Goal: Check status: Check status

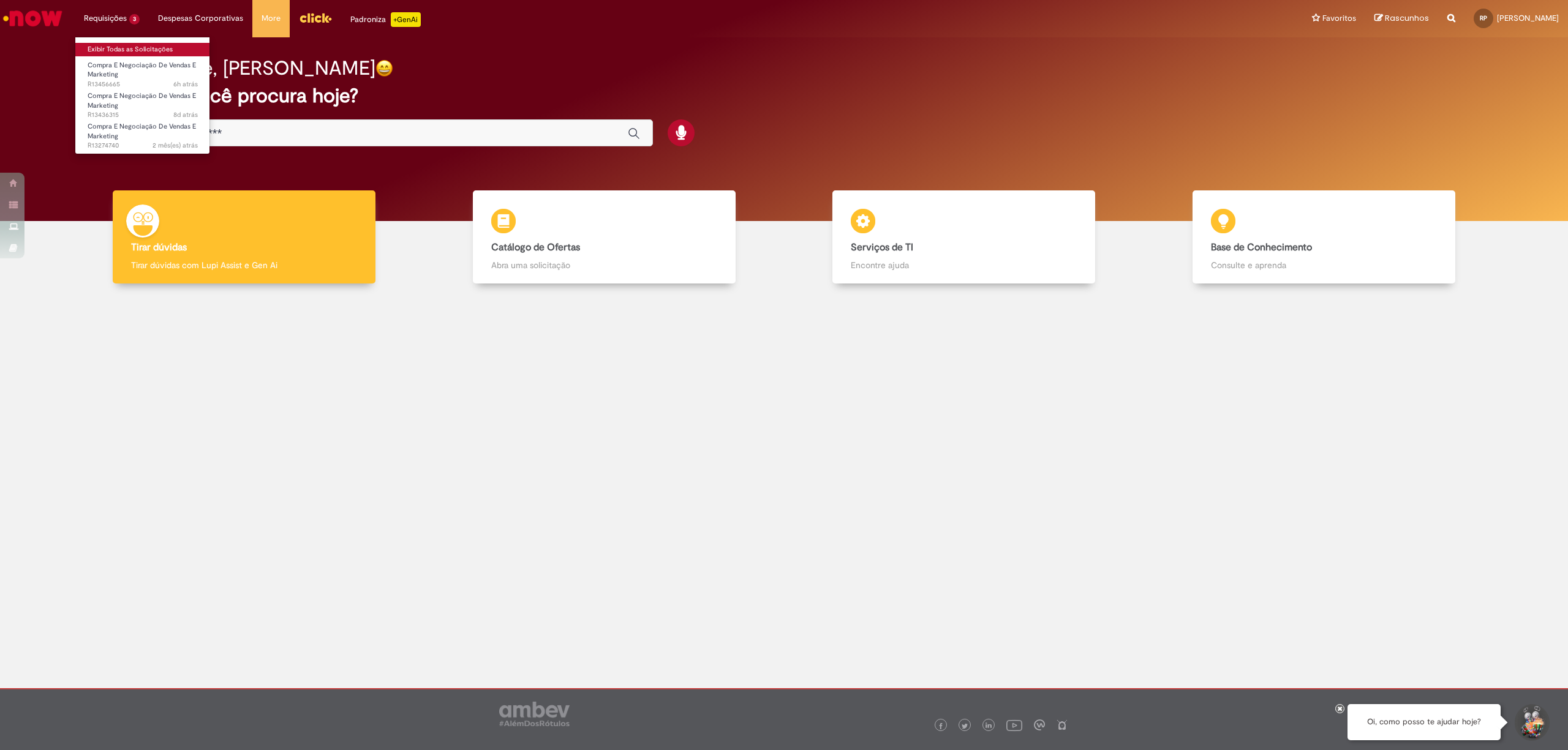
click at [144, 45] on link "Exibir Todas as Solicitações" at bounding box center [142, 49] width 134 height 13
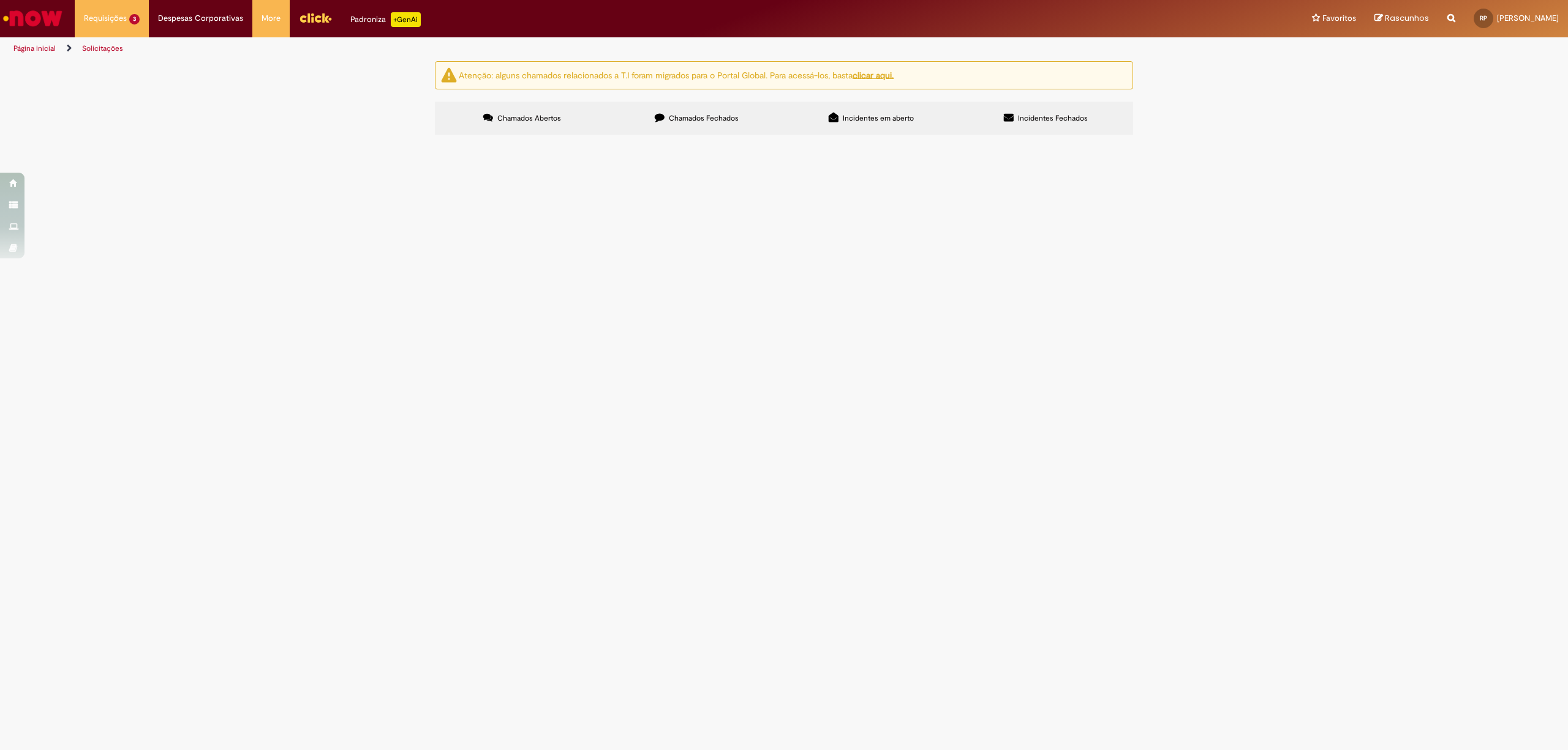
click at [751, 118] on label "Chamados Fechados" at bounding box center [696, 118] width 174 height 33
click at [0, 0] on icon at bounding box center [0, 0] width 0 height 0
drag, startPoint x: 618, startPoint y: 312, endPoint x: 599, endPoint y: 312, distance: 19.0
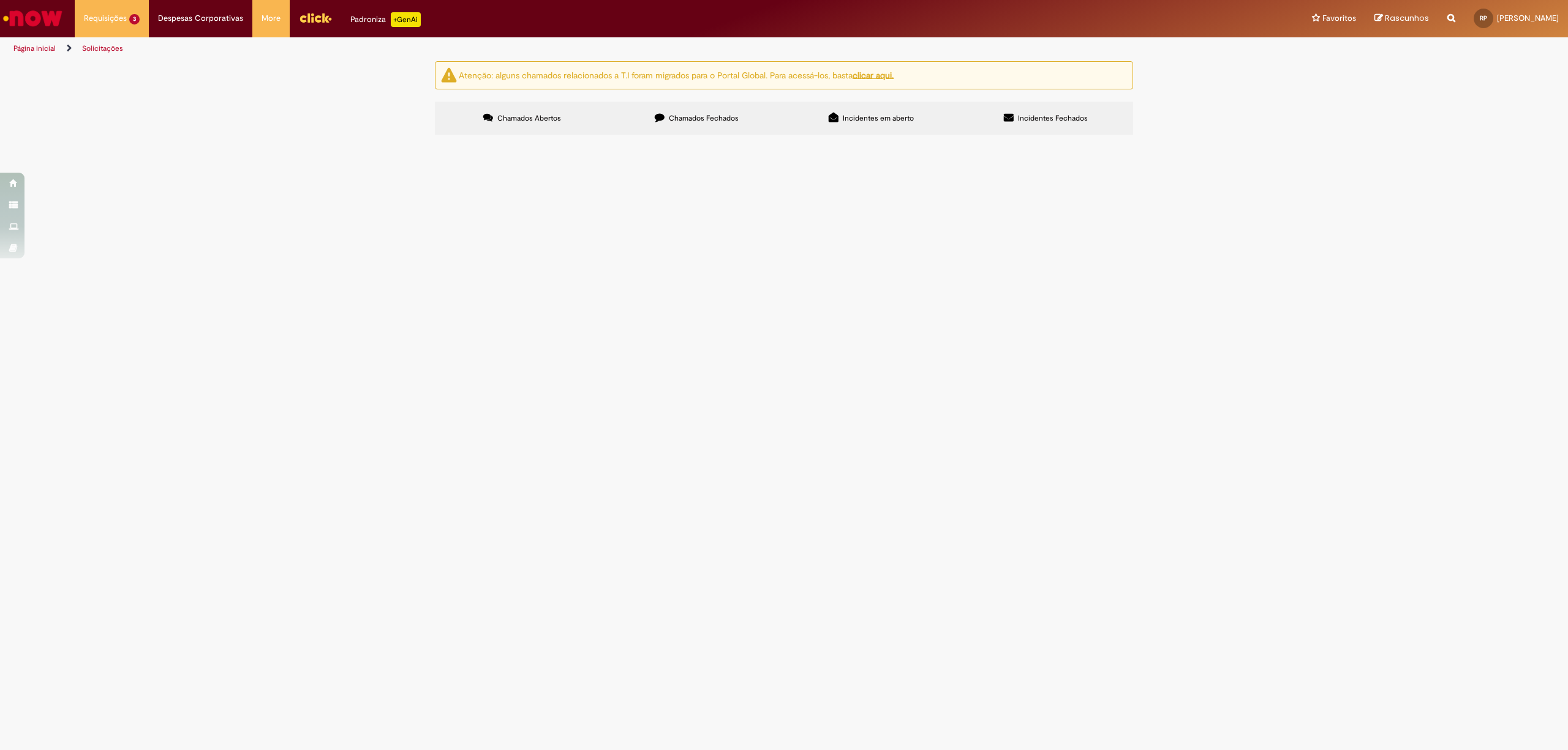
click at [0, 0] on span "Speedby para Booster de amostra do estudo de categoria" at bounding box center [0, 0] width 0 height 0
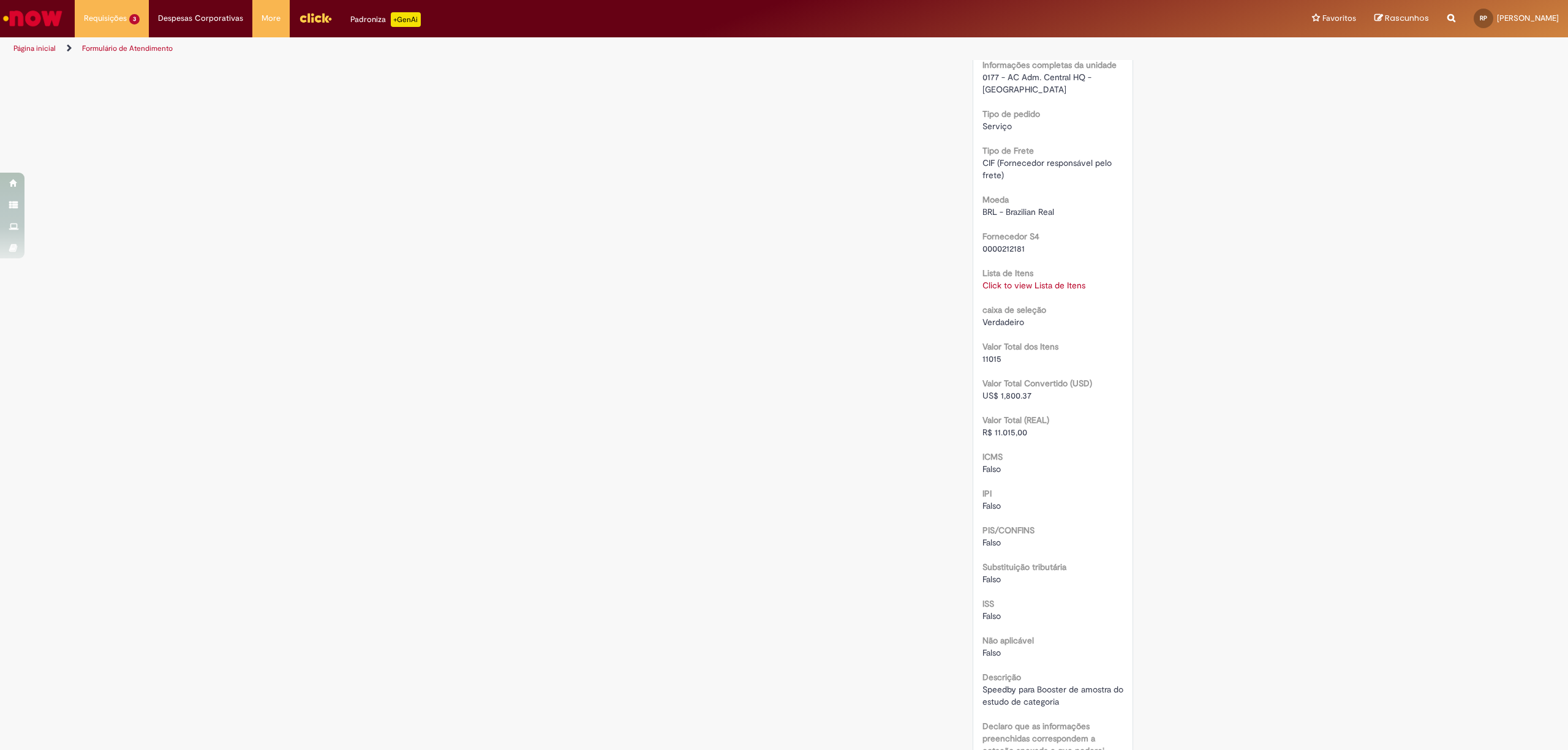
scroll to position [1336, 0]
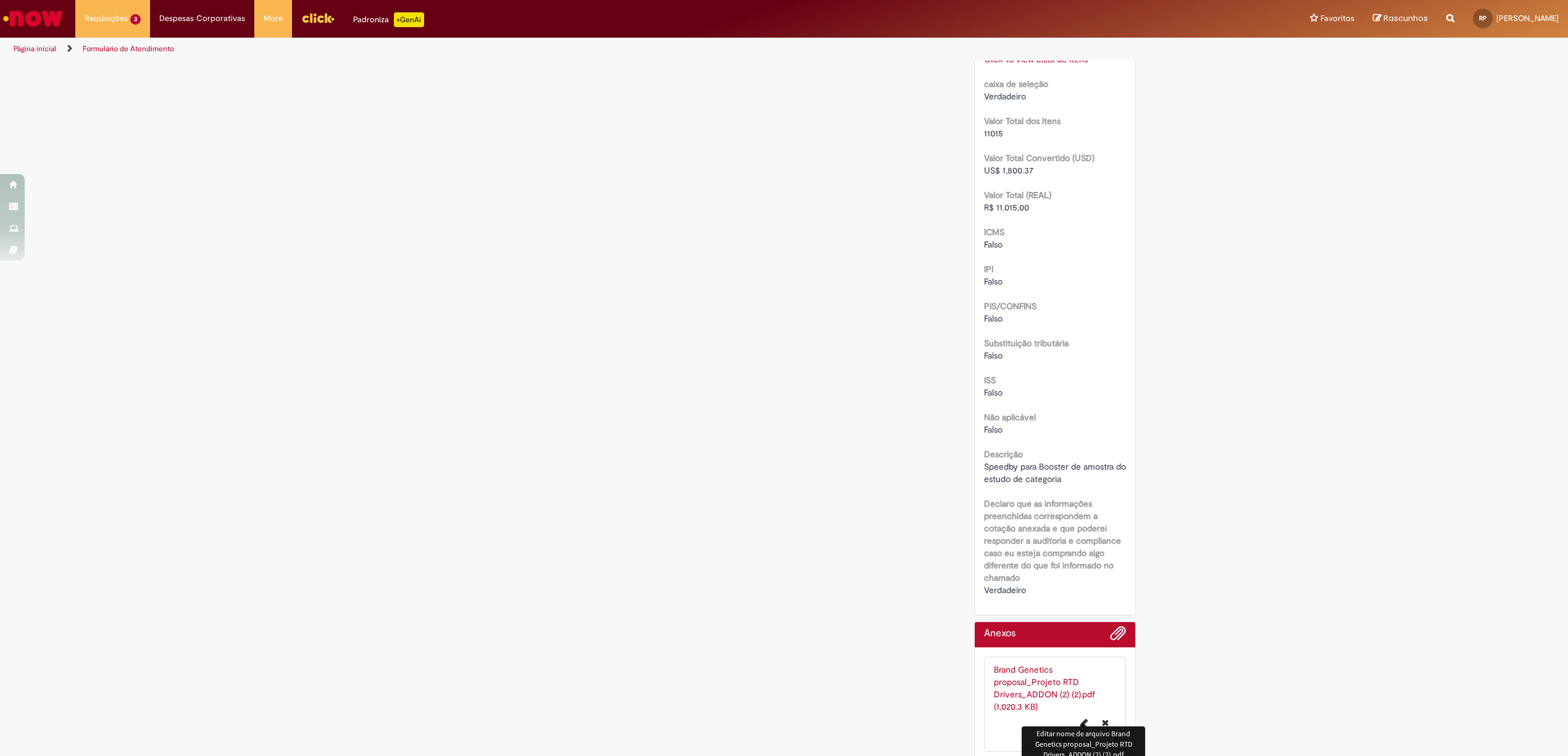
drag, startPoint x: 1078, startPoint y: 709, endPoint x: 1068, endPoint y: 695, distance: 17.2
click at [1069, 696] on div "Brand Genetics proposal_Projeto RTD Drivers_ADDON (2) (2).pdf (1,020.3 KB) 22d …" at bounding box center [1056, 704] width 123 height 82
click at [1055, 673] on link "Brand Genetics proposal_Projeto RTD Drivers_ADDON (2) (2).pdf (1,020.3 KB)" at bounding box center [1045, 688] width 101 height 48
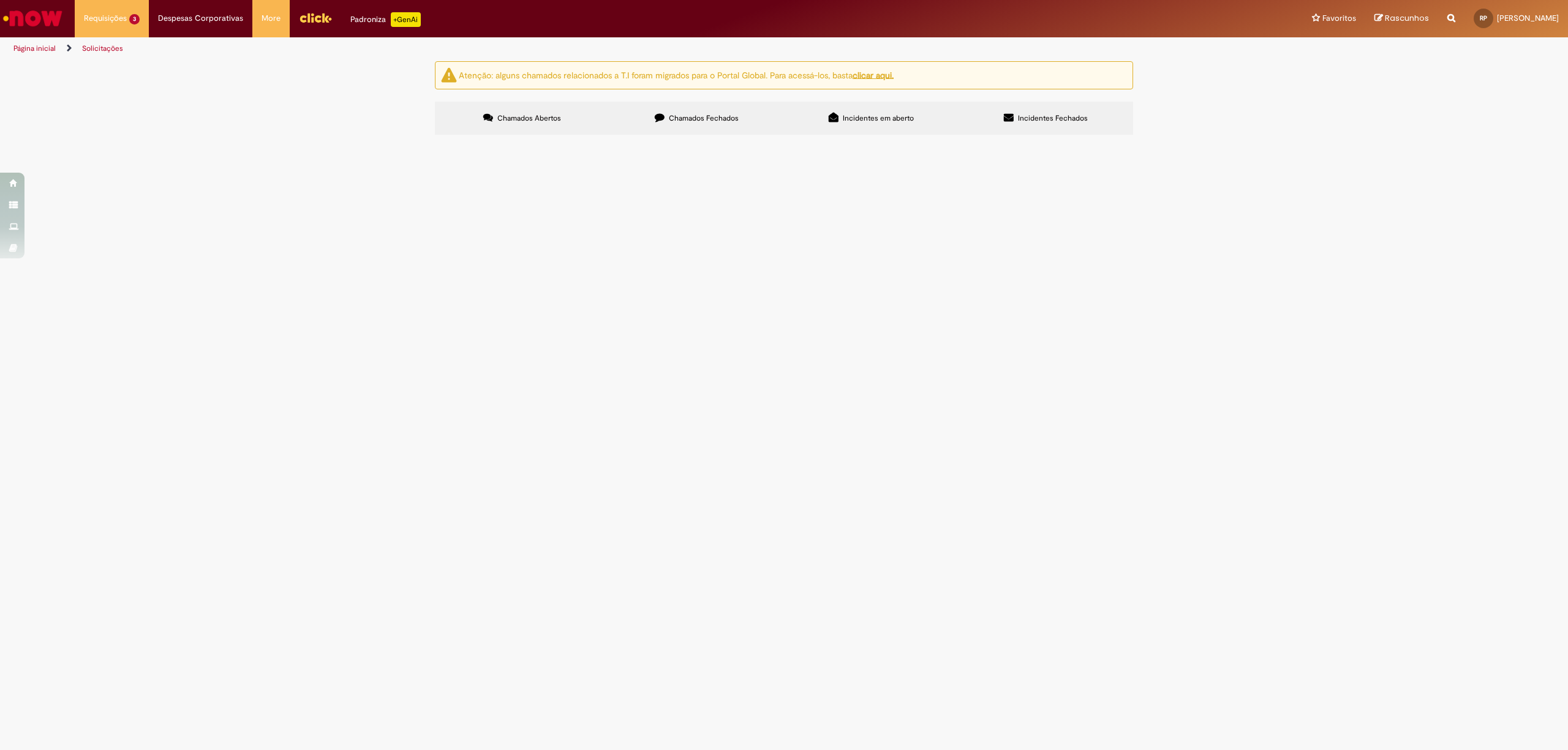
click at [682, 121] on span "Chamados Fechados" at bounding box center [703, 118] width 70 height 10
click at [0, 0] on span "Valor extra que faltou do Pré teste" at bounding box center [0, 0] width 0 height 0
click at [0, 0] on span "R13436419" at bounding box center [0, 0] width 0 height 0
click at [0, 0] on td "Valor extra que faltou do Pré teste" at bounding box center [0, 0] width 0 height 0
click at [0, 0] on span "Valor extra que faltou do Pré teste" at bounding box center [0, 0] width 0 height 0
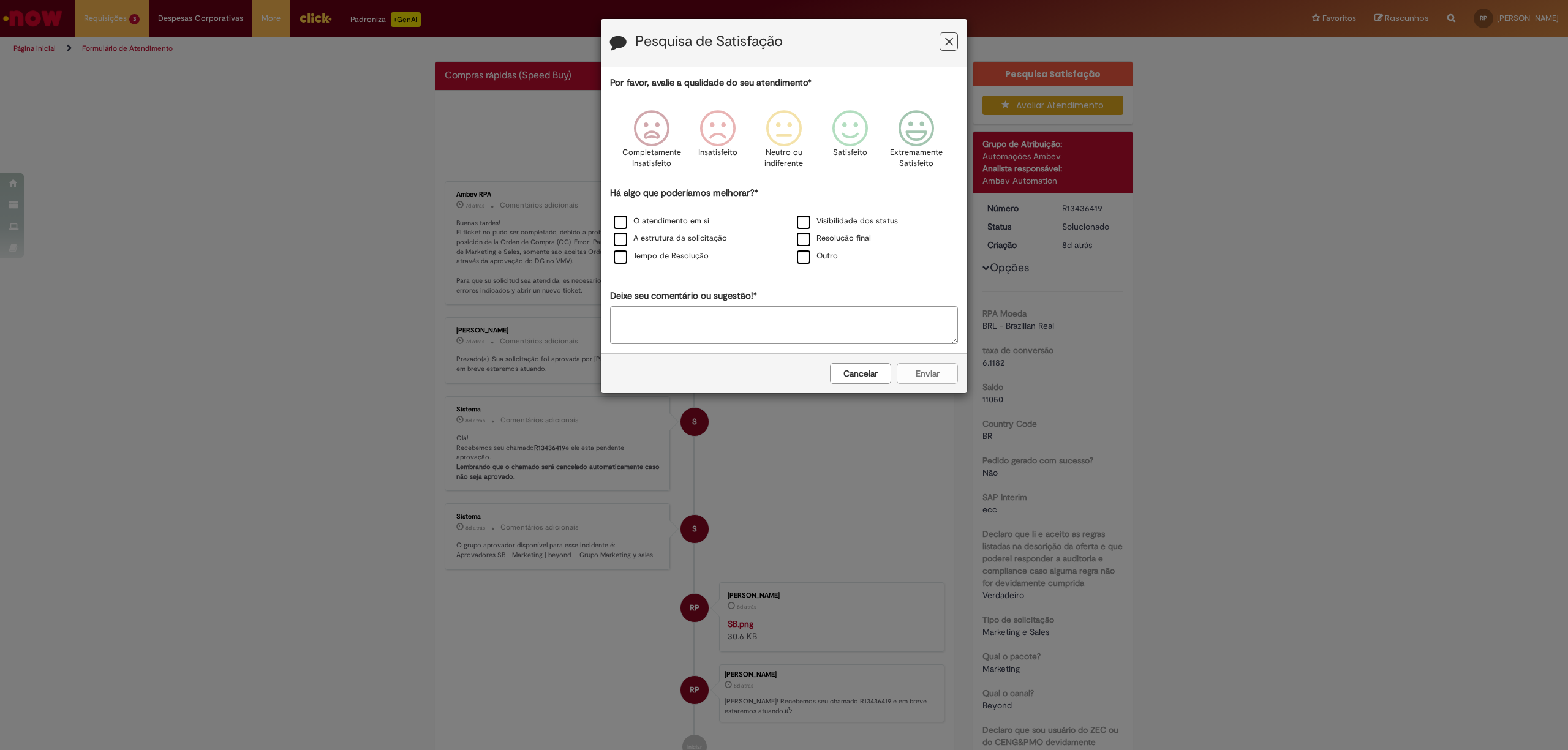
click at [875, 380] on button "Cancelar" at bounding box center [860, 373] width 61 height 21
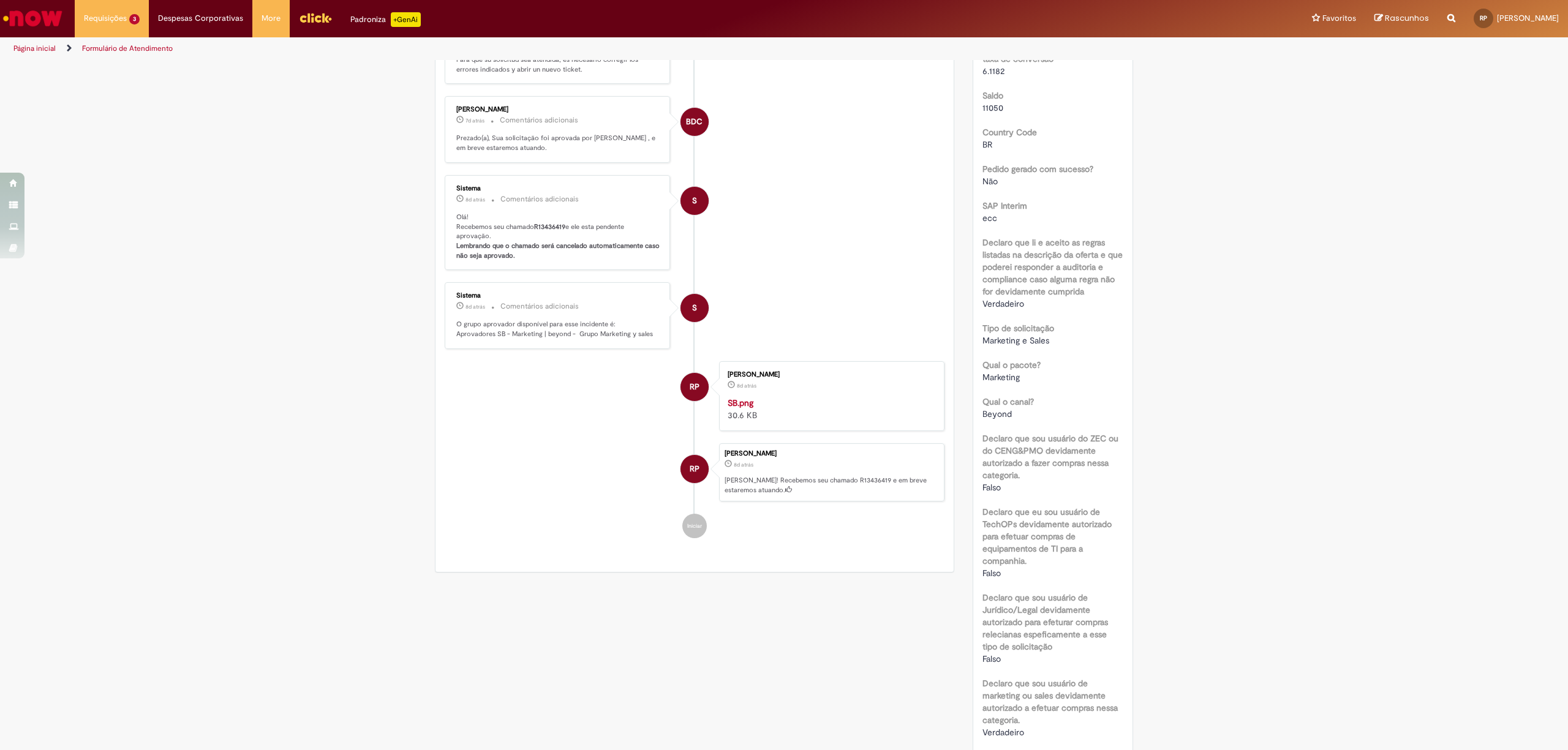
scroll to position [292, 0]
click at [821, 396] on img "Histórico de tíquete" at bounding box center [829, 396] width 204 height 0
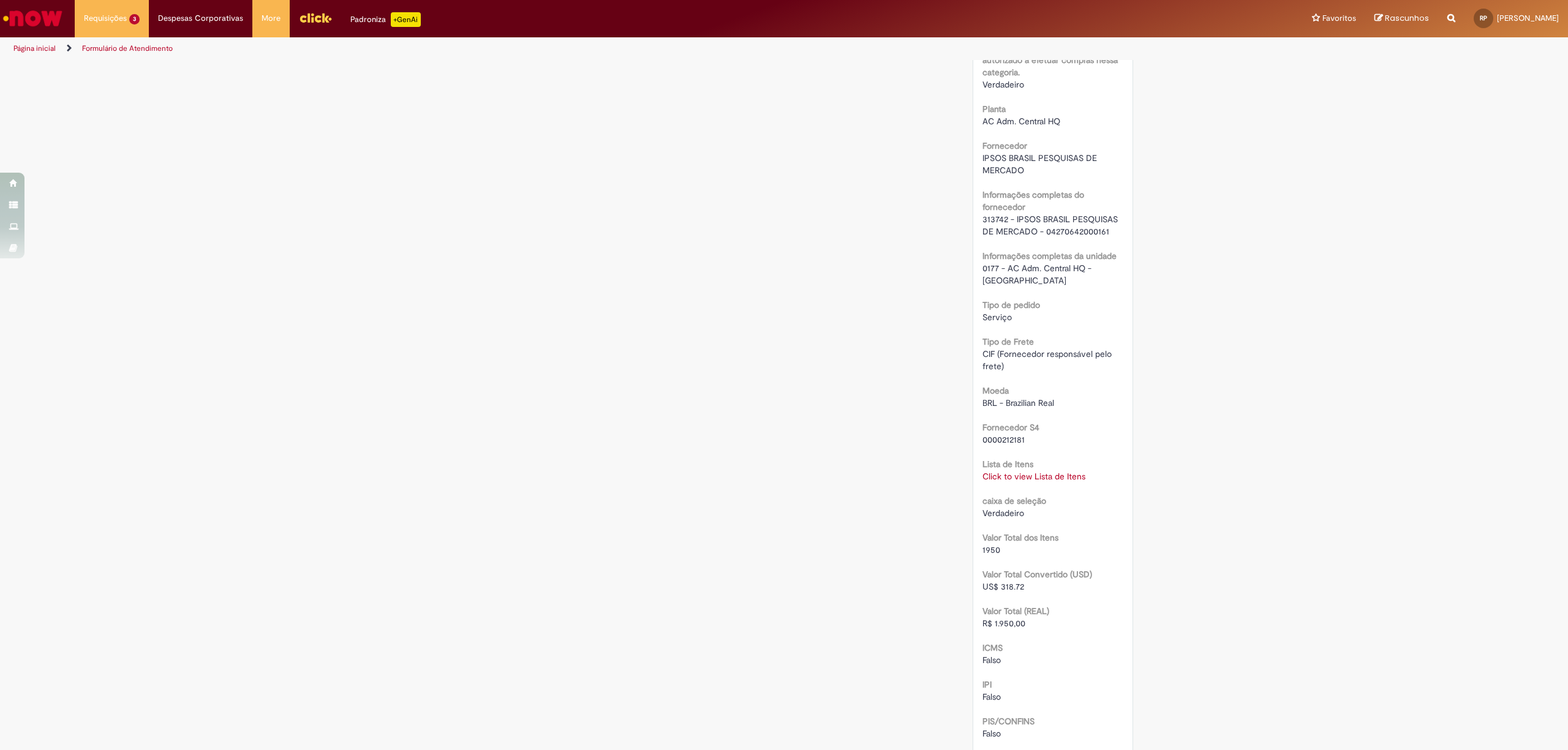
scroll to position [0, 0]
